Goal: Find specific page/section: Find specific page/section

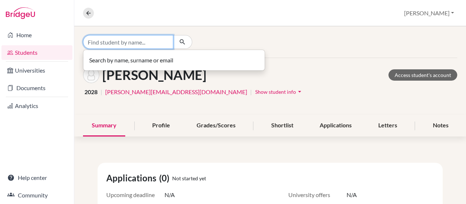
click at [109, 43] on input "Find student by name..." at bounding box center [128, 42] width 90 height 14
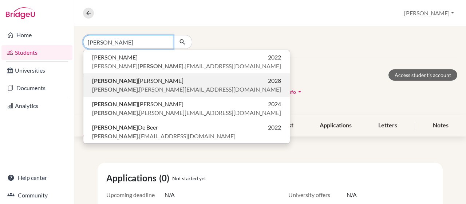
type input "[PERSON_NAME]"
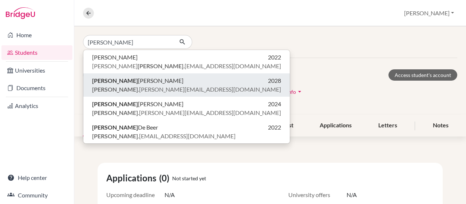
click at [117, 78] on span "[PERSON_NAME]" at bounding box center [137, 80] width 91 height 9
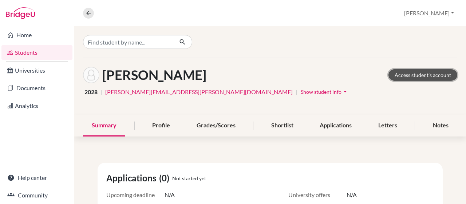
click at [400, 76] on link "Access student's account" at bounding box center [423, 74] width 69 height 11
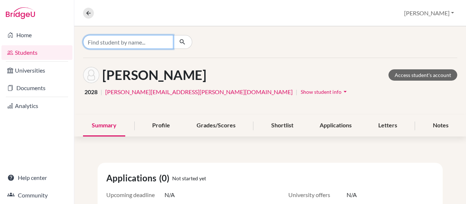
click at [115, 40] on input "Find student by name..." at bounding box center [128, 42] width 90 height 14
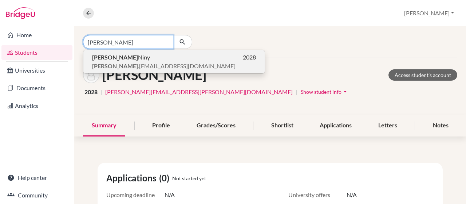
type input "[PERSON_NAME]"
click at [106, 56] on b "[PERSON_NAME]" at bounding box center [115, 57] width 46 height 7
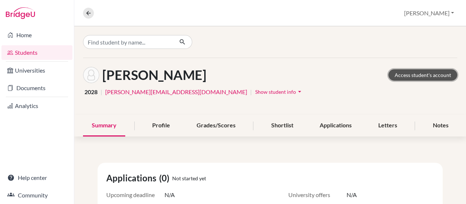
click at [399, 75] on link "Access student's account" at bounding box center [423, 74] width 69 height 11
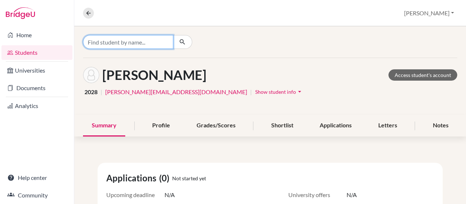
click at [139, 39] on input "Find student by name..." at bounding box center [128, 42] width 90 height 14
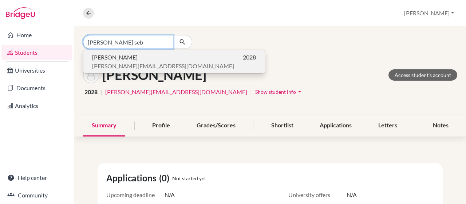
type input "dahl seb"
click at [157, 59] on p "Sebastian Dahl 2028" at bounding box center [174, 57] width 164 height 9
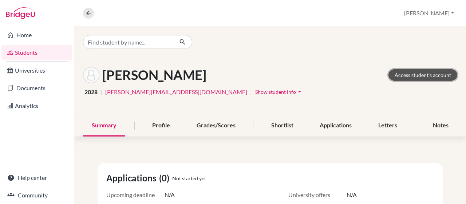
click at [401, 72] on link "Access student's account" at bounding box center [423, 74] width 69 height 11
